Goal: Information Seeking & Learning: Learn about a topic

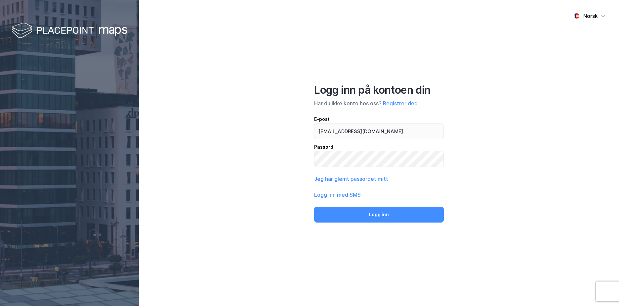
type input "[EMAIL_ADDRESS][DOMAIN_NAME]"
click at [314, 206] on button "Logg inn" at bounding box center [379, 214] width 130 height 16
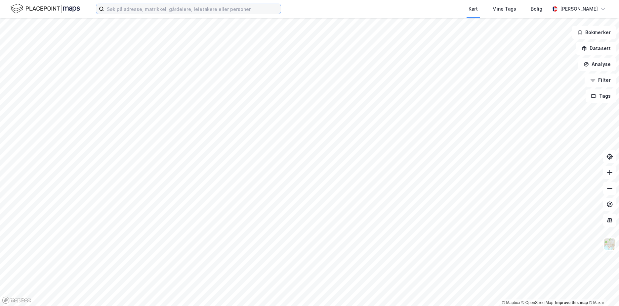
click at [116, 9] on input at bounding box center [192, 9] width 177 height 10
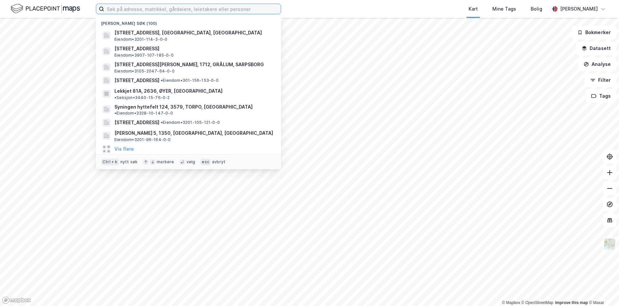
paste input "[STREET_ADDRESS]"
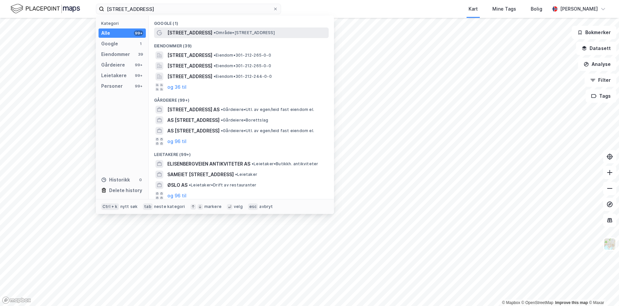
click at [196, 31] on span "[STREET_ADDRESS]" at bounding box center [189, 33] width 45 height 8
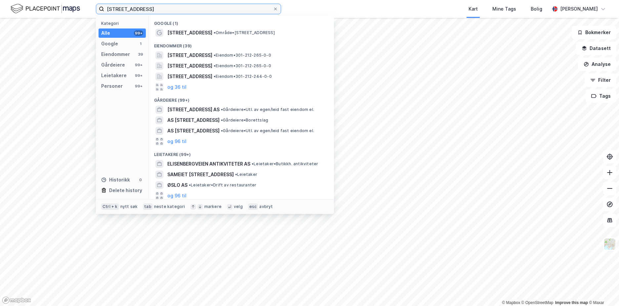
drag, startPoint x: 172, startPoint y: 10, endPoint x: 89, endPoint y: 17, distance: 83.7
click at [89, 17] on div "[STREET_ADDRESS] Kategori Alle 99+ Google 1 Eiendommer 39 Gårdeiere 99+ Leietak…" at bounding box center [309, 9] width 619 height 18
paste input "301-212/265/0/0"
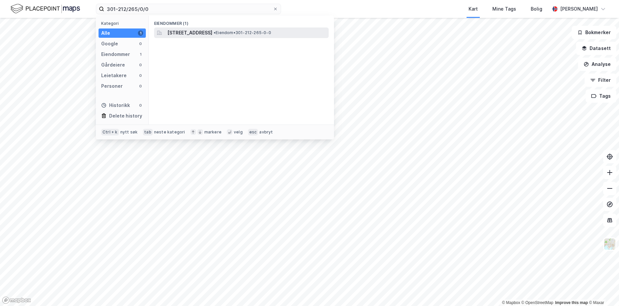
click at [207, 34] on span "[STREET_ADDRESS]" at bounding box center [189, 33] width 45 height 8
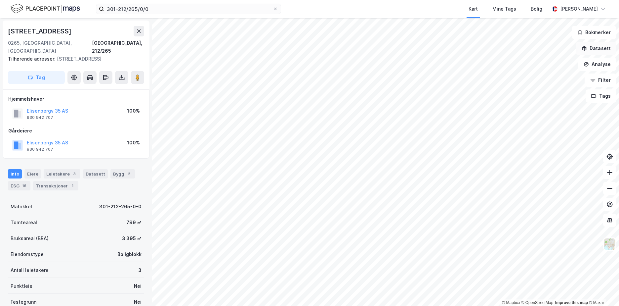
click at [594, 48] on button "Datasett" at bounding box center [596, 48] width 40 height 13
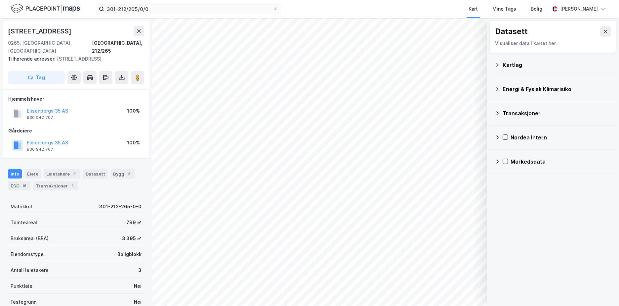
click at [498, 65] on icon at bounding box center [497, 64] width 5 height 5
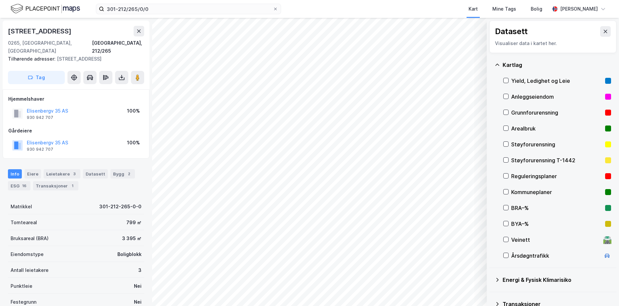
click at [529, 110] on div "Grunnforurensning" at bounding box center [557, 113] width 91 height 8
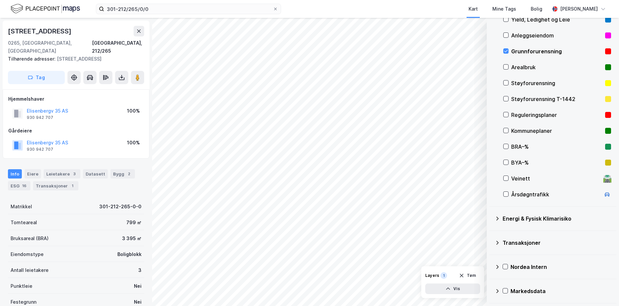
click at [496, 219] on icon at bounding box center [497, 218] width 5 height 5
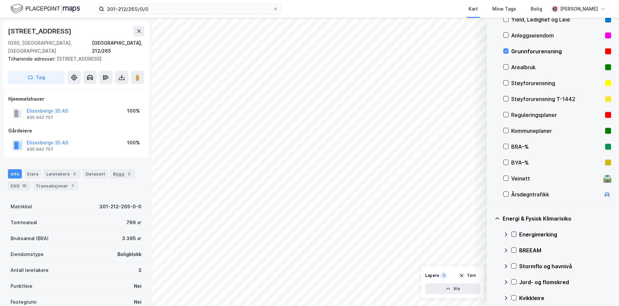
click at [515, 234] on icon at bounding box center [514, 234] width 5 height 5
click at [505, 233] on icon at bounding box center [506, 234] width 5 height 5
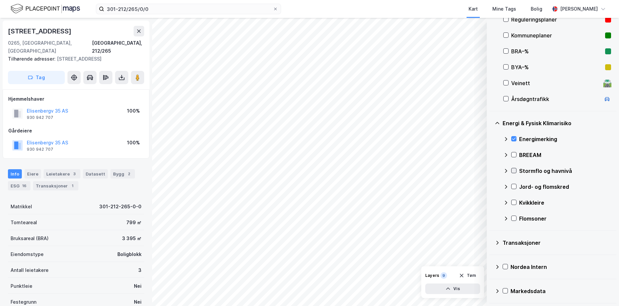
click at [513, 171] on icon at bounding box center [514, 170] width 5 height 5
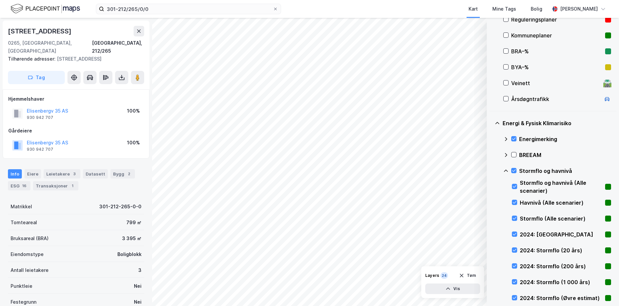
click at [506, 170] on icon at bounding box center [506, 170] width 5 height 5
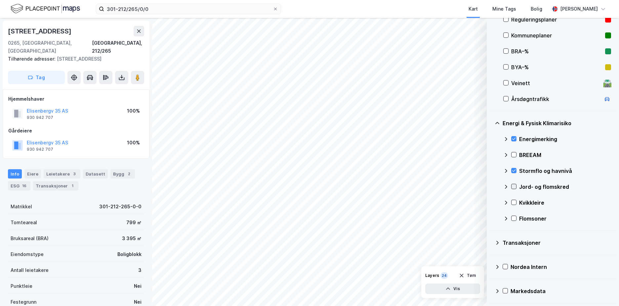
click at [512, 184] on icon at bounding box center [514, 186] width 5 height 5
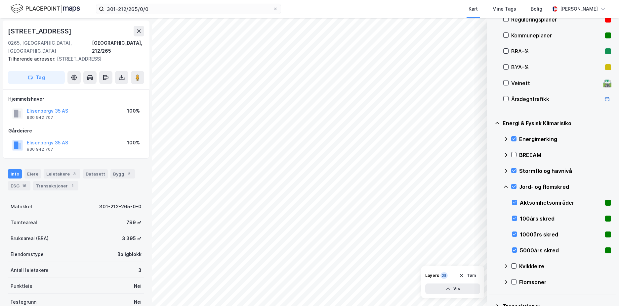
click at [507, 186] on icon at bounding box center [506, 186] width 5 height 5
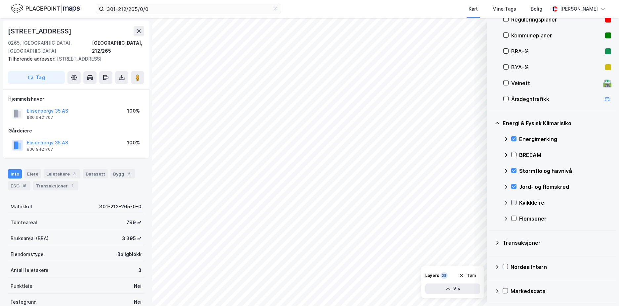
click at [514, 202] on icon at bounding box center [514, 202] width 5 height 5
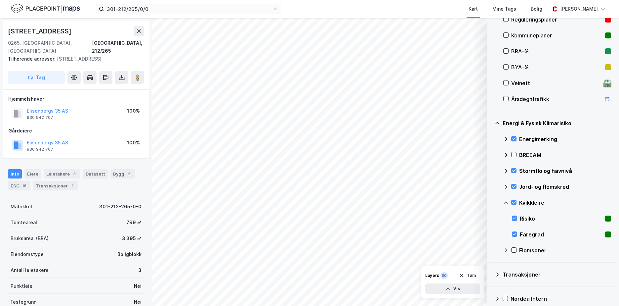
click at [506, 201] on icon at bounding box center [506, 202] width 5 height 5
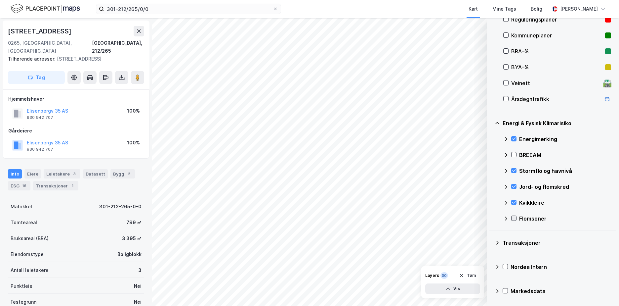
click at [515, 218] on icon at bounding box center [515, 218] width 4 height 2
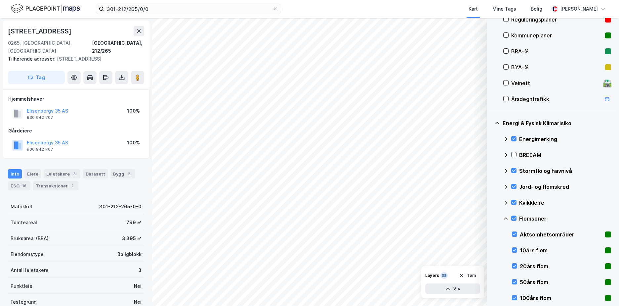
click at [506, 216] on icon at bounding box center [506, 218] width 5 height 5
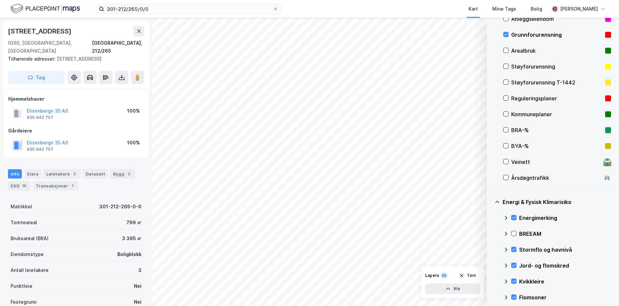
scroll to position [75, 0]
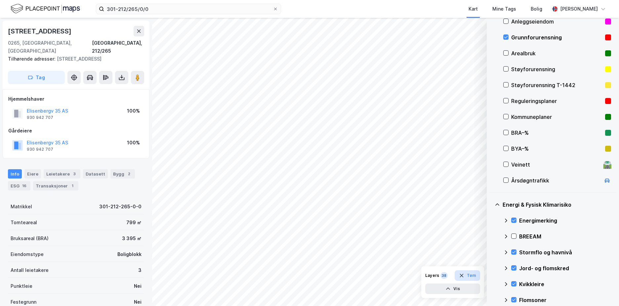
click at [467, 277] on button "Tøm" at bounding box center [467, 275] width 25 height 11
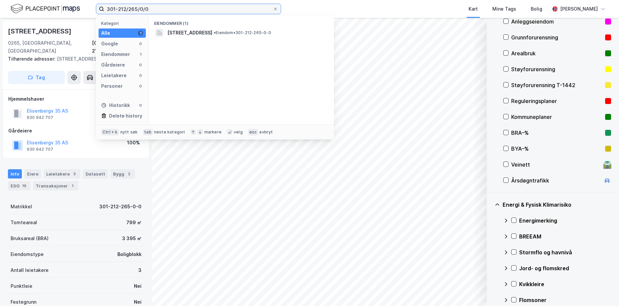
drag, startPoint x: 142, startPoint y: 8, endPoint x: 99, endPoint y: 12, distance: 42.9
click at [99, 12] on label "301-212/265/0/0" at bounding box center [188, 9] width 185 height 11
paste input "301-47/140"
type input "301-47/140/0/0"
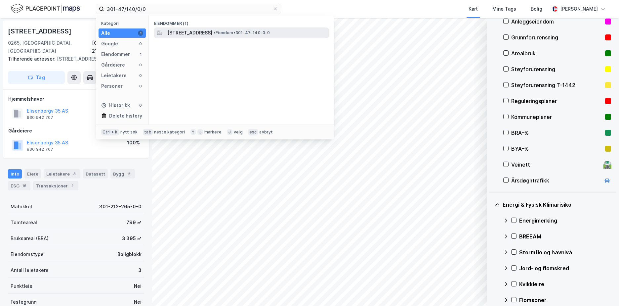
click at [198, 33] on span "[STREET_ADDRESS]" at bounding box center [189, 33] width 45 height 8
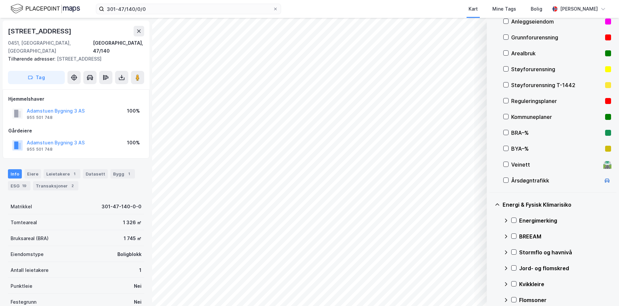
click at [526, 38] on div "Grunnforurensning" at bounding box center [557, 37] width 91 height 8
click at [515, 217] on div "Energimerking" at bounding box center [558, 220] width 108 height 16
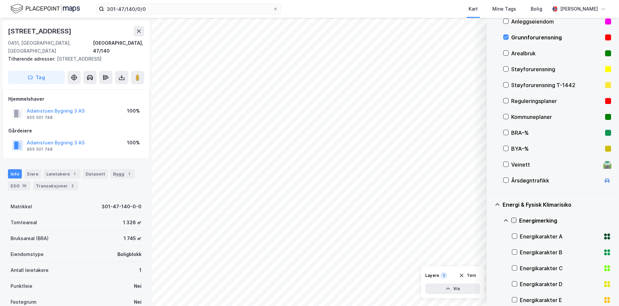
click at [514, 221] on icon at bounding box center [515, 220] width 4 height 2
click at [507, 218] on icon at bounding box center [506, 220] width 5 height 5
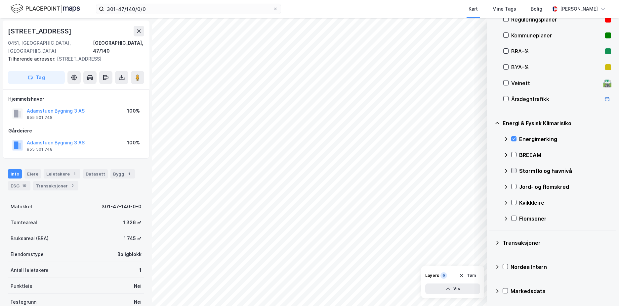
click at [516, 168] on icon at bounding box center [514, 170] width 5 height 5
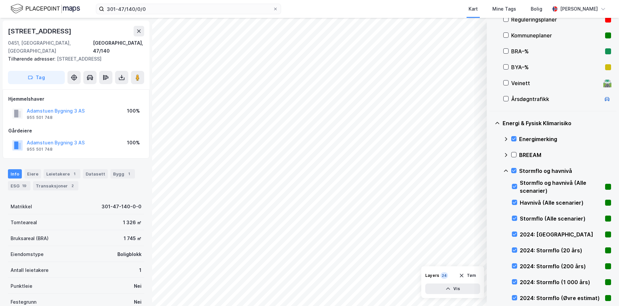
click at [506, 169] on icon at bounding box center [506, 170] width 5 height 5
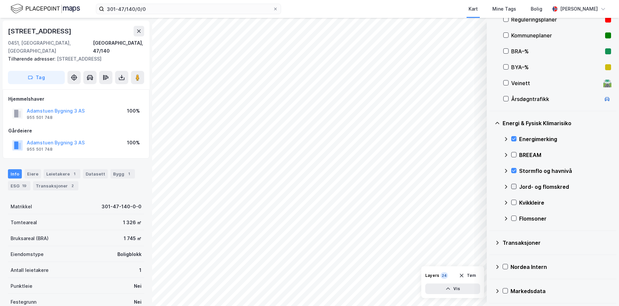
click at [514, 186] on icon at bounding box center [514, 186] width 5 height 5
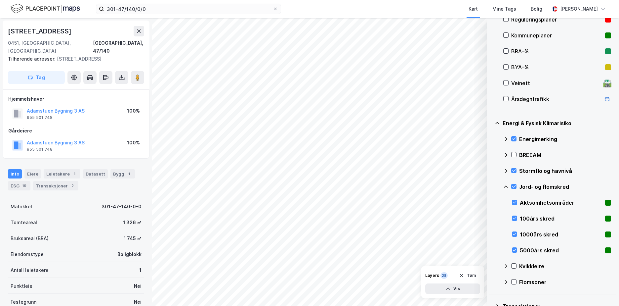
click at [506, 185] on icon at bounding box center [506, 186] width 5 height 5
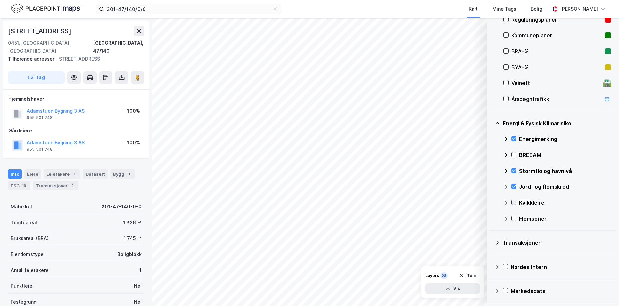
click at [515, 200] on div at bounding box center [514, 202] width 5 height 5
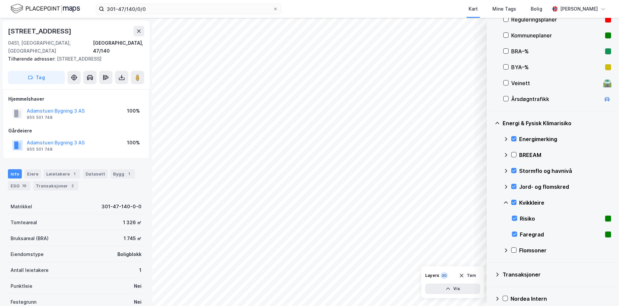
click at [506, 201] on icon at bounding box center [506, 202] width 5 height 5
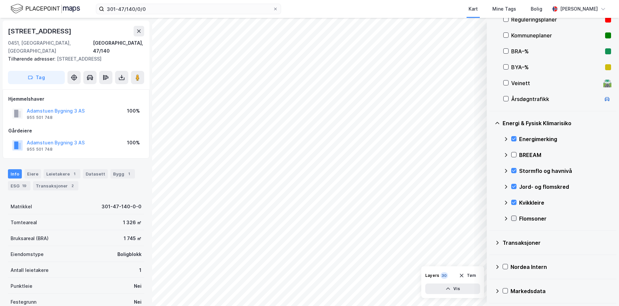
click at [515, 218] on icon at bounding box center [515, 218] width 4 height 2
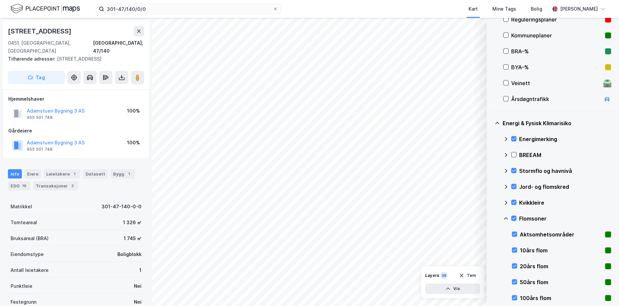
click at [505, 214] on div "Flomsoner" at bounding box center [558, 218] width 108 height 16
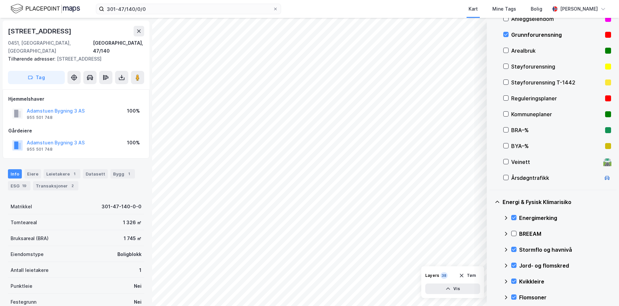
scroll to position [75, 0]
